Goal: Task Accomplishment & Management: Manage account settings

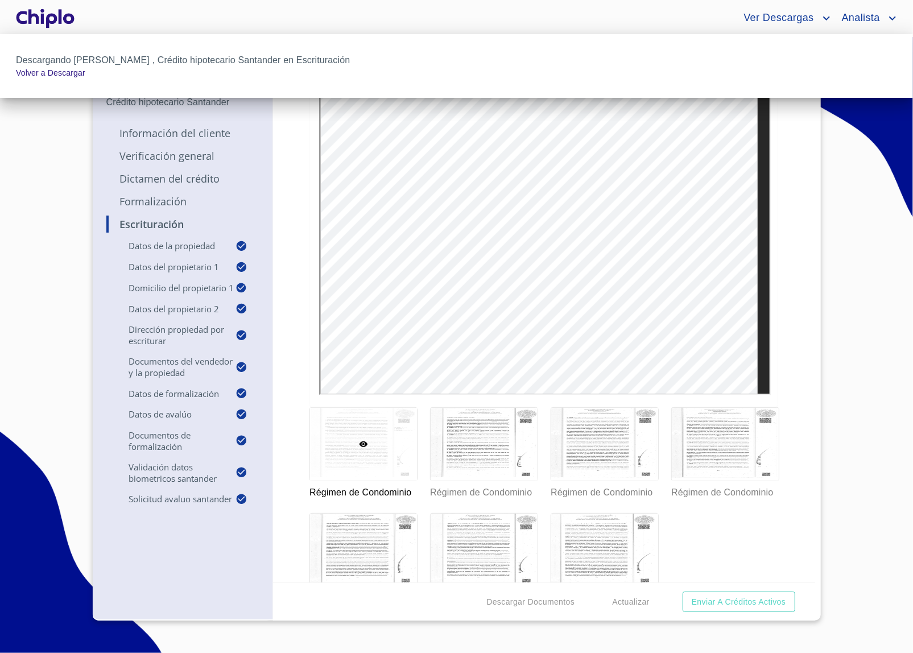
click at [63, 31] on div at bounding box center [456, 326] width 913 height 653
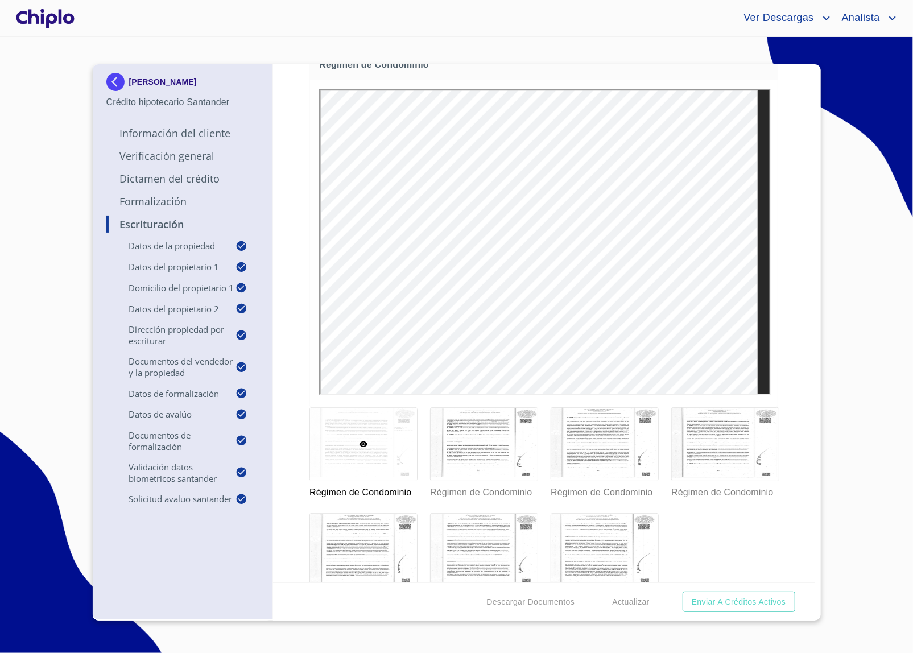
click at [43, 23] on div at bounding box center [45, 18] width 63 height 36
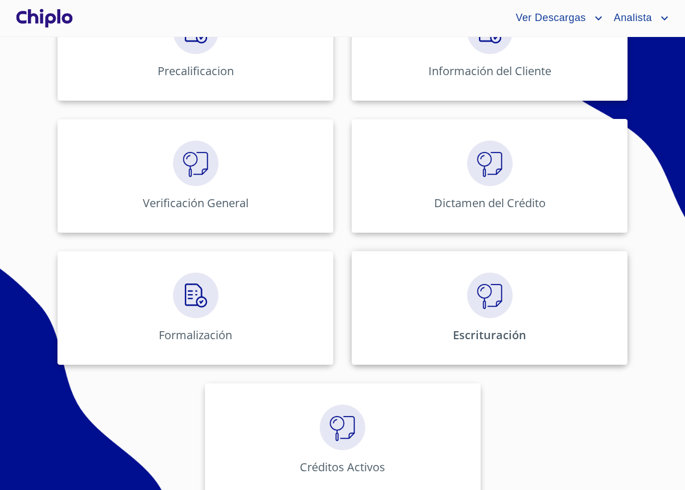
scroll to position [510, 0]
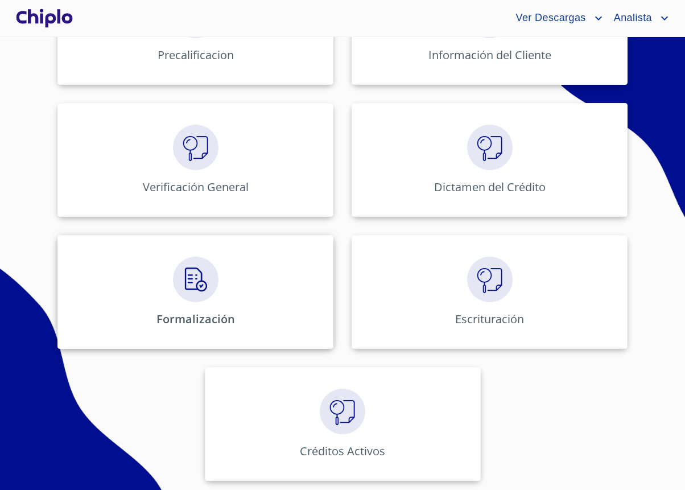
click at [217, 281] on div "Formalización" at bounding box center [195, 292] width 276 height 114
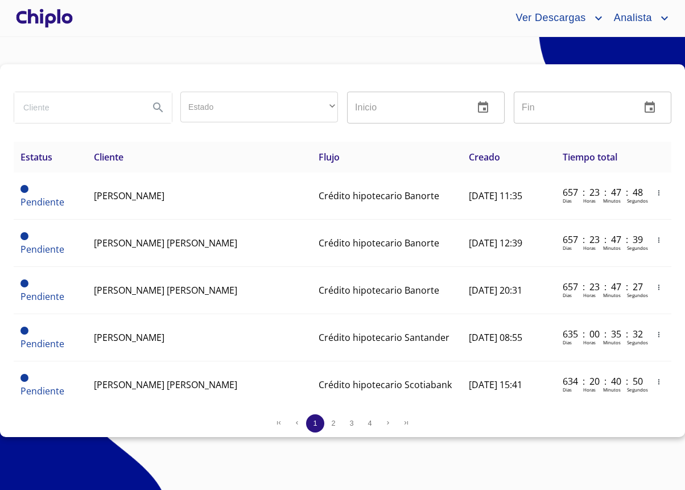
click at [106, 116] on input "search" at bounding box center [77, 107] width 126 height 31
type input "Erika"
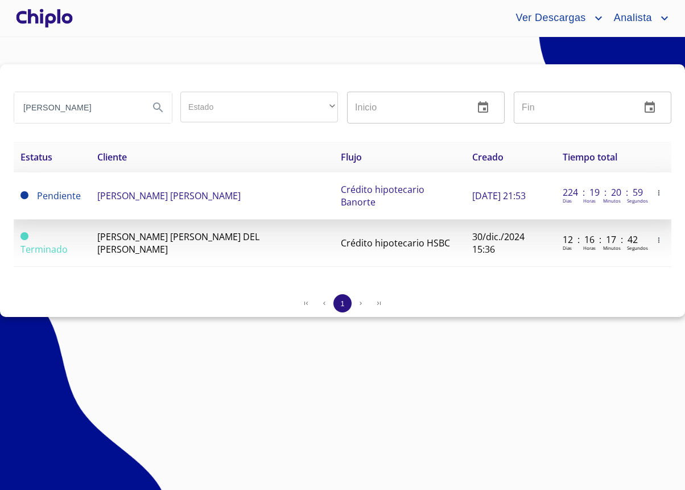
click at [658, 196] on icon "button" at bounding box center [659, 193] width 8 height 8
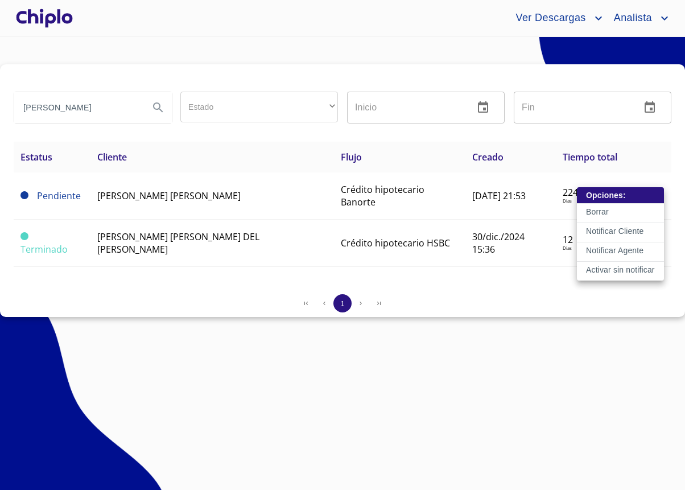
click at [634, 272] on p "Activar sin notificar" at bounding box center [620, 269] width 69 height 11
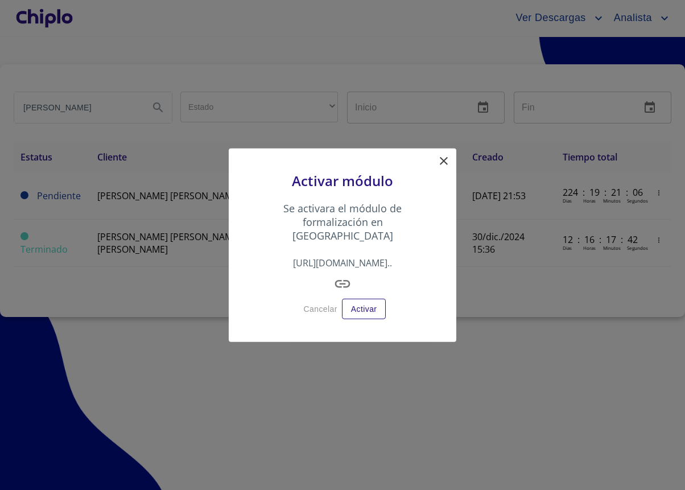
click at [339, 280] on icon "button" at bounding box center [342, 283] width 15 height 7
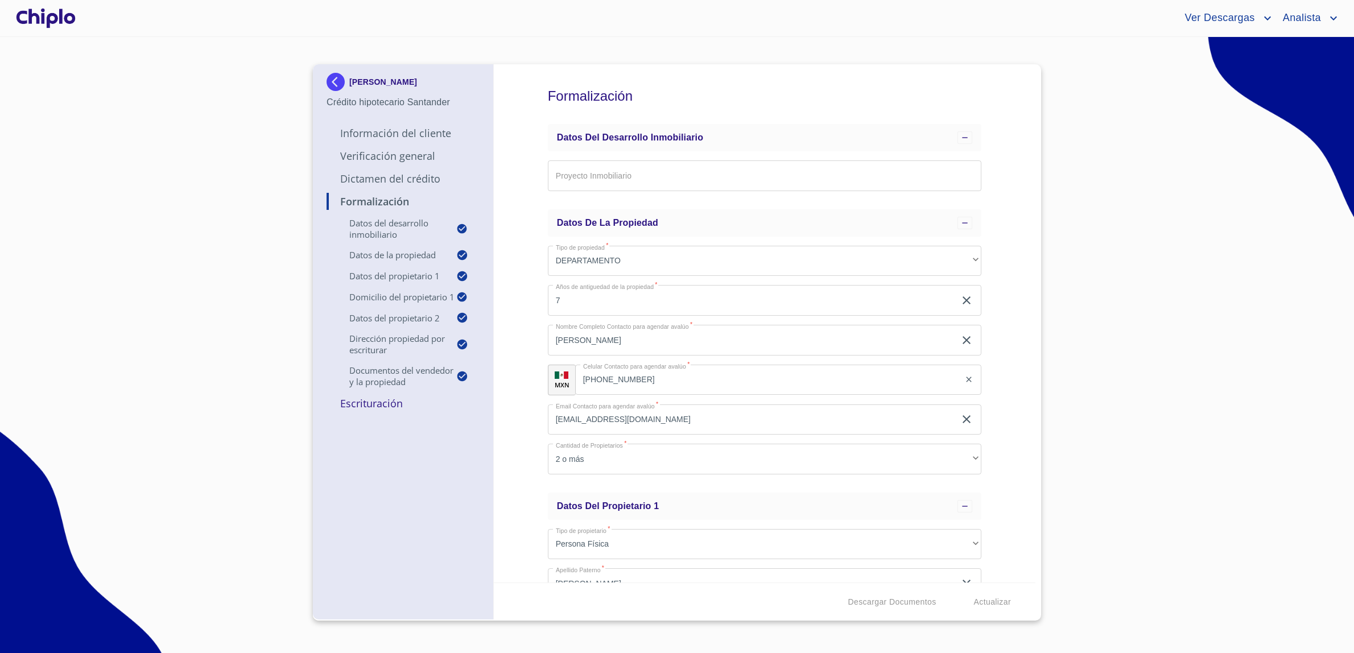
scroll to position [403, 0]
